Goal: Information Seeking & Learning: Learn about a topic

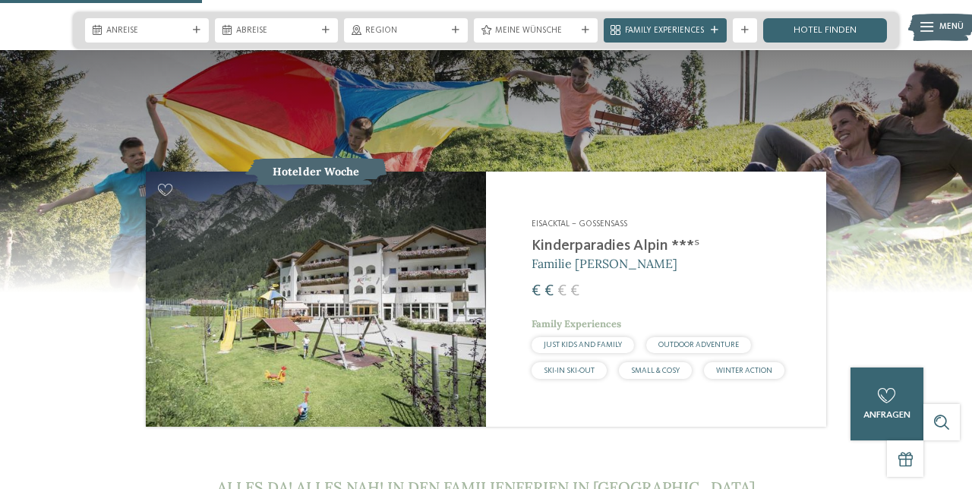
scroll to position [1144, 0]
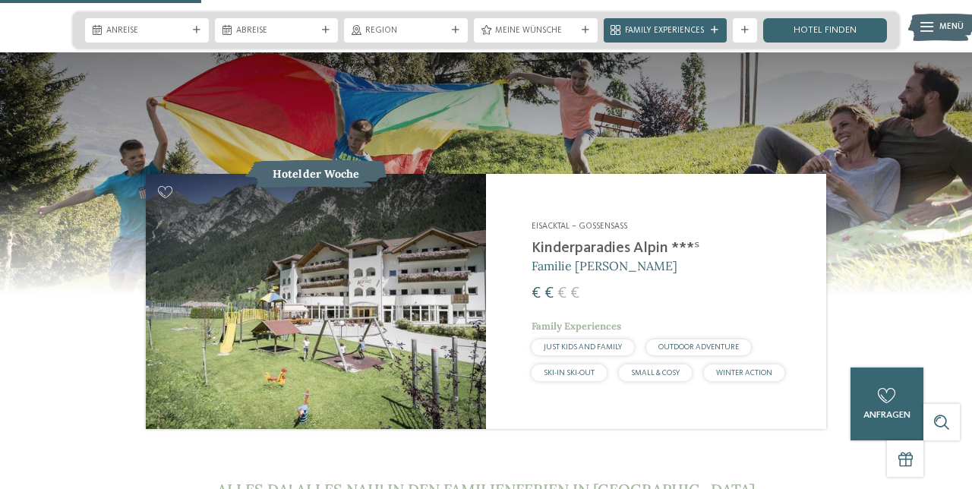
click at [412, 359] on img at bounding box center [316, 301] width 340 height 255
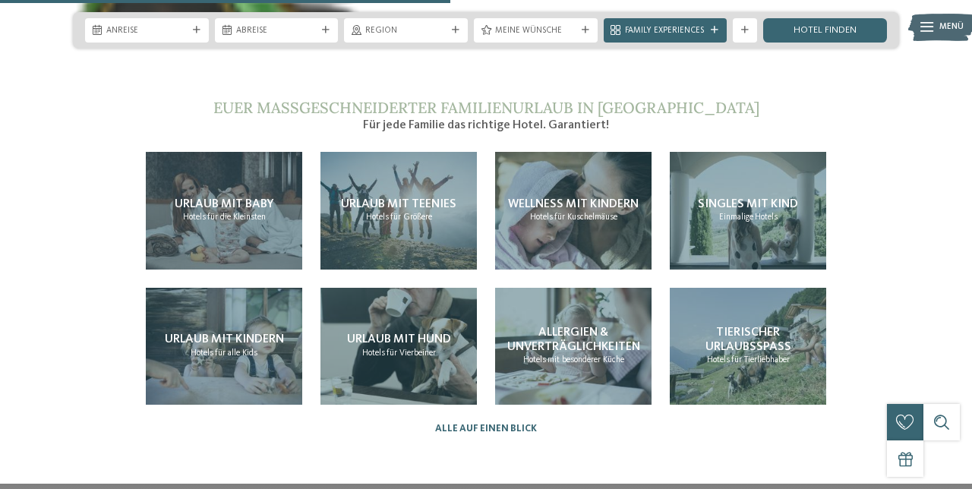
scroll to position [2559, 0]
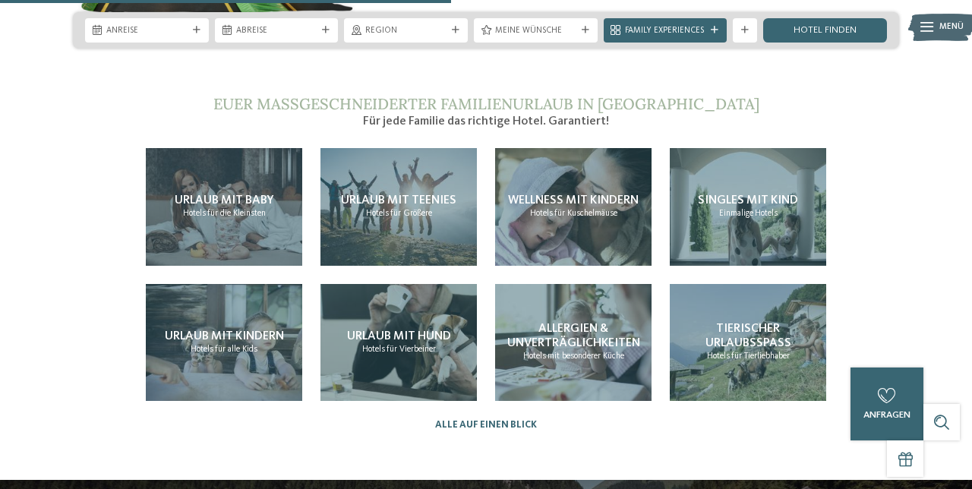
click at [255, 343] on span "Urlaub mit Kindern" at bounding box center [224, 336] width 119 height 12
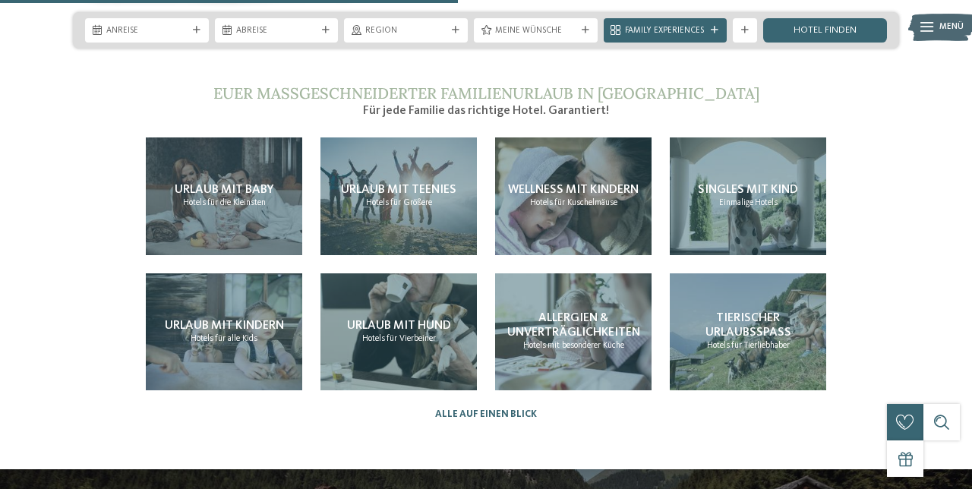
scroll to position [2623, 0]
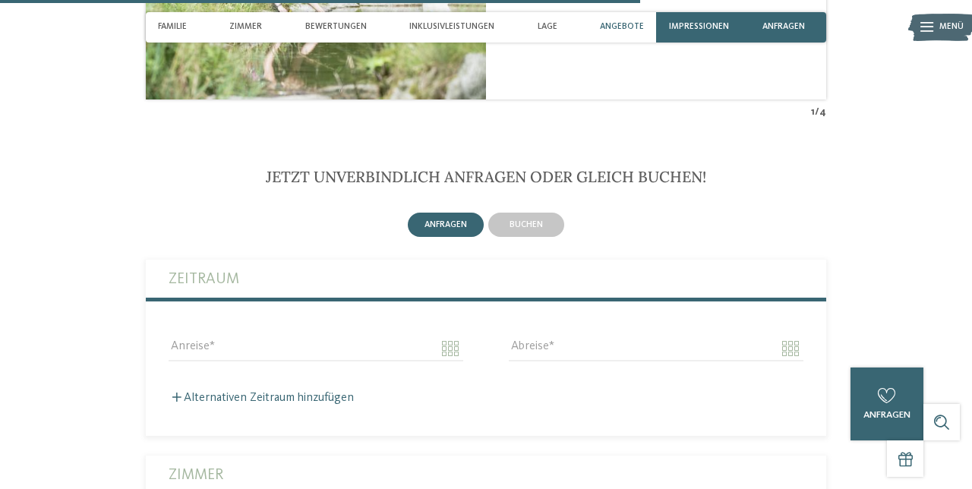
scroll to position [2726, 0]
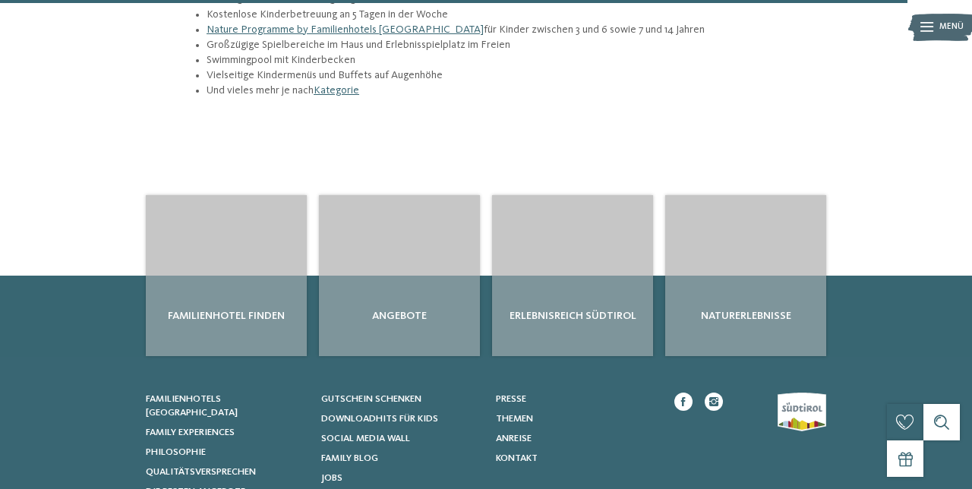
scroll to position [2001, 0]
